Goal: Task Accomplishment & Management: Complete application form

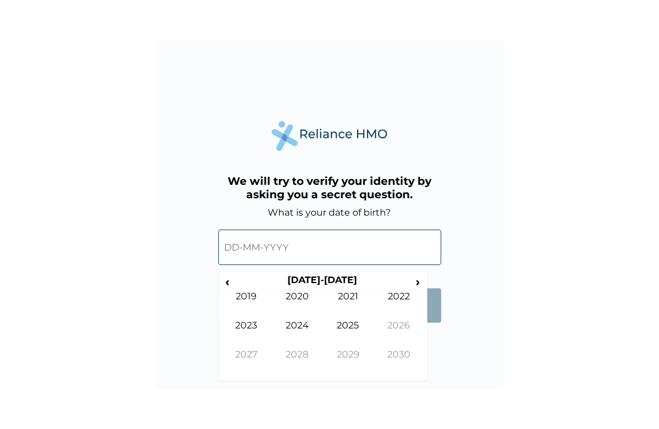
click at [267, 251] on input "text" at bounding box center [329, 246] width 223 height 35
click at [231, 285] on span "‹" at bounding box center [227, 281] width 12 height 15
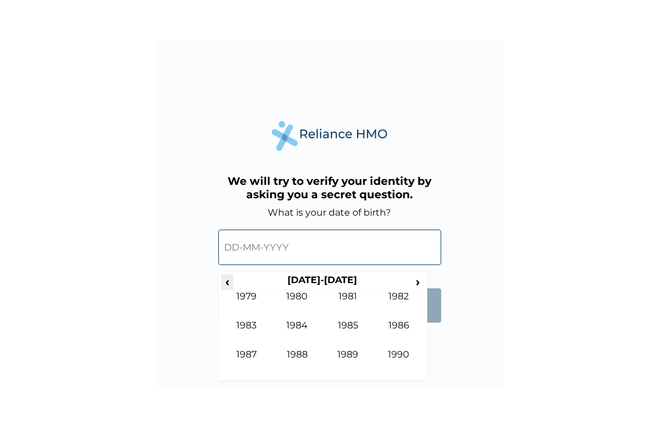
click at [231, 285] on span "‹" at bounding box center [227, 281] width 12 height 15
click at [420, 278] on span "›" at bounding box center [418, 281] width 13 height 15
click at [243, 320] on td "1973" at bounding box center [246, 333] width 51 height 29
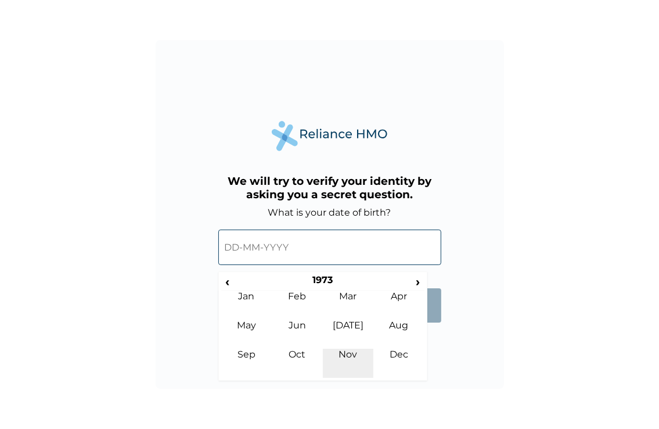
click at [349, 354] on td "Nov" at bounding box center [348, 362] width 51 height 29
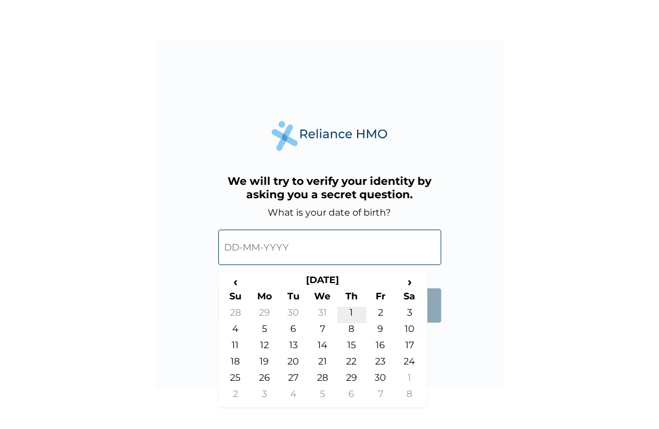
click at [350, 310] on td "1" at bounding box center [351, 315] width 29 height 16
type input "01-11-1973"
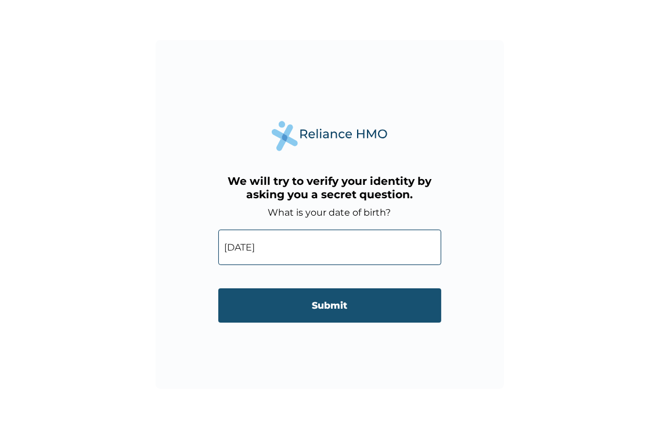
click at [361, 303] on input "Submit" at bounding box center [329, 305] width 223 height 34
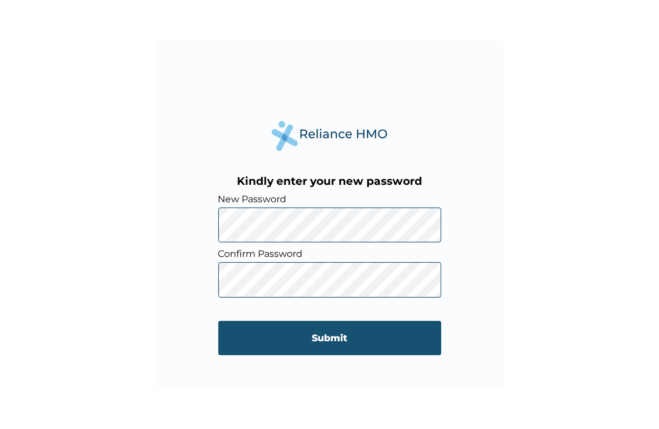
click at [310, 330] on input "Submit" at bounding box center [329, 338] width 223 height 34
